Goal: Task Accomplishment & Management: Manage account settings

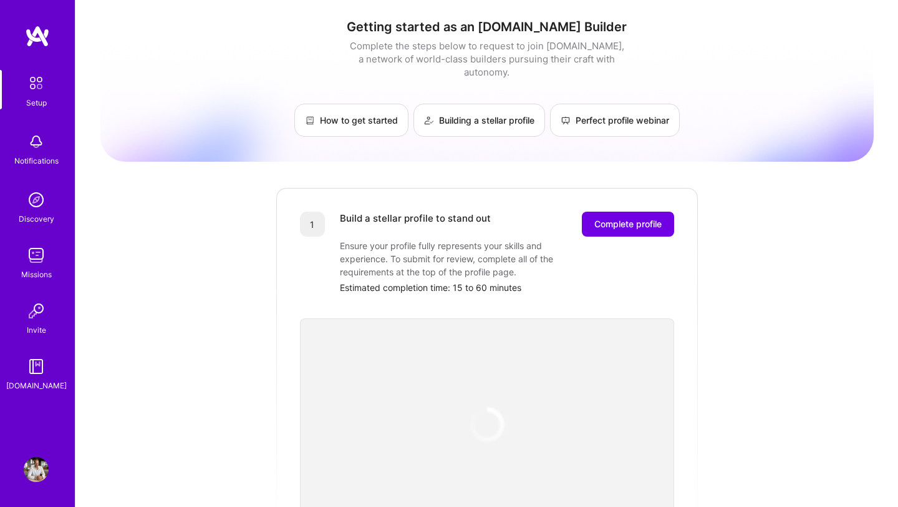
click at [274, 239] on div "Getting started as an [DOMAIN_NAME] Builder Complete the steps below to request…" at bounding box center [487, 487] width 774 height 956
click at [43, 145] on img at bounding box center [36, 141] width 25 height 25
click at [41, 217] on div "Discovery" at bounding box center [37, 218] width 36 height 13
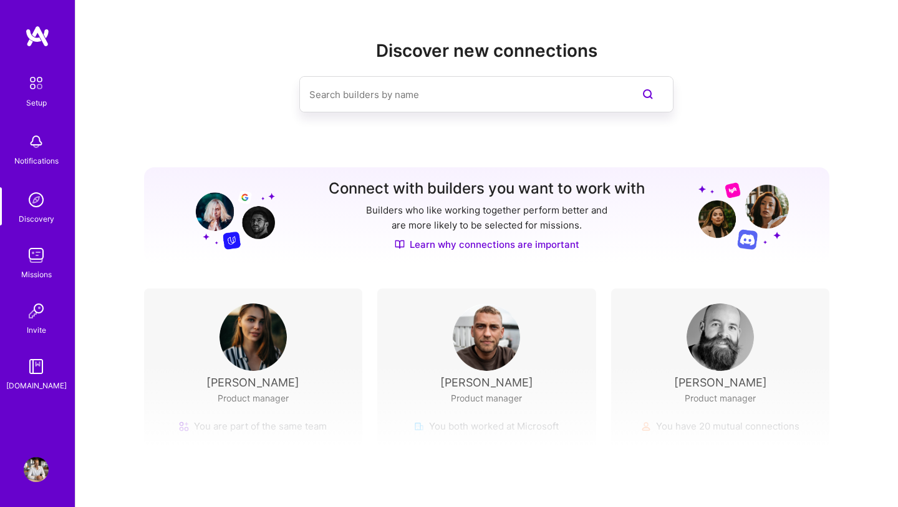
click at [50, 259] on link "Missions" at bounding box center [36, 262] width 77 height 38
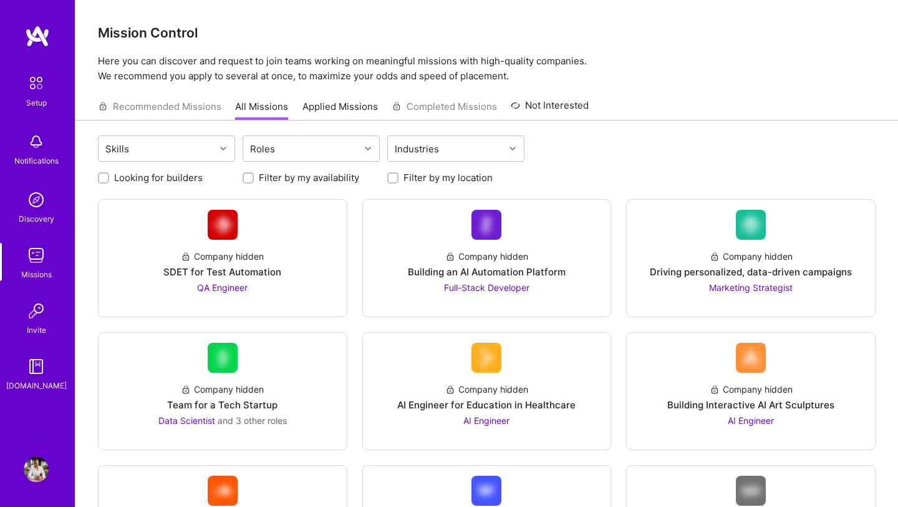
click at [348, 115] on link "Applied Missions" at bounding box center [340, 110] width 75 height 21
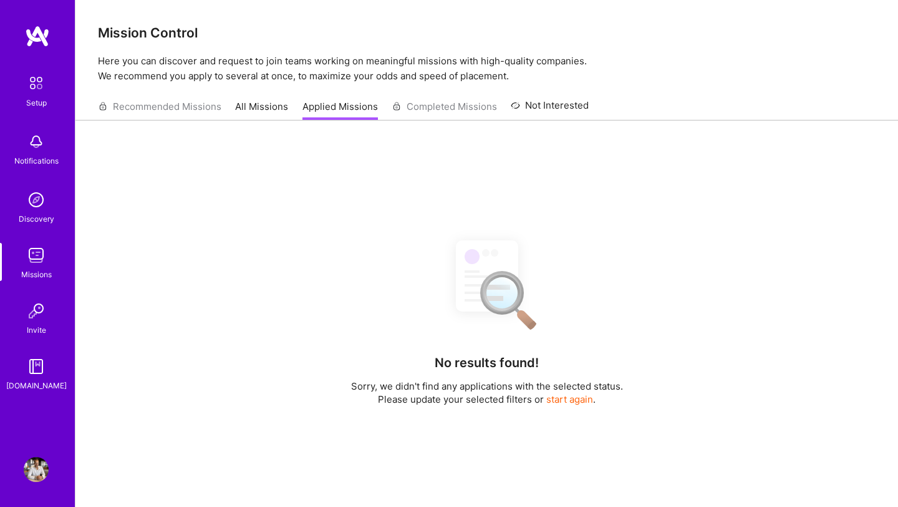
click at [527, 104] on link "Not Interested" at bounding box center [550, 109] width 78 height 22
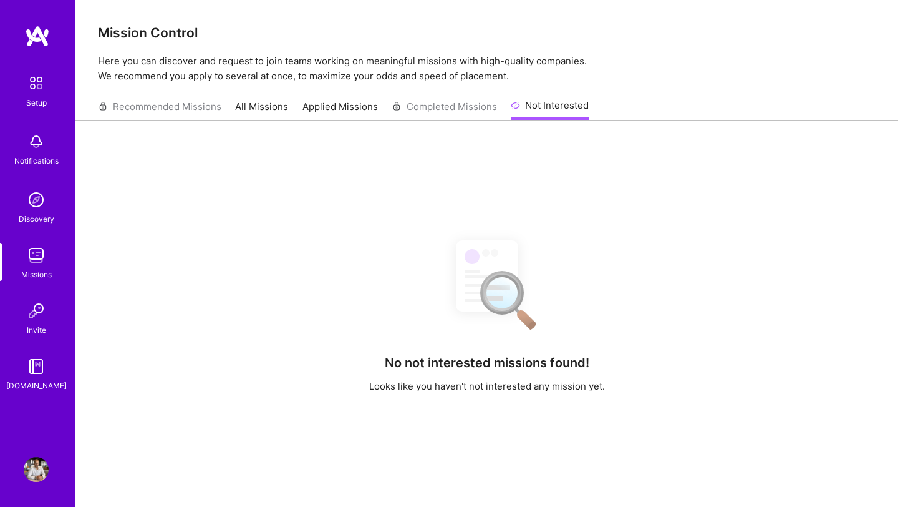
click at [44, 145] on img at bounding box center [36, 141] width 25 height 25
click at [52, 85] on link "Setup" at bounding box center [36, 89] width 77 height 39
